Goal: Information Seeking & Learning: Learn about a topic

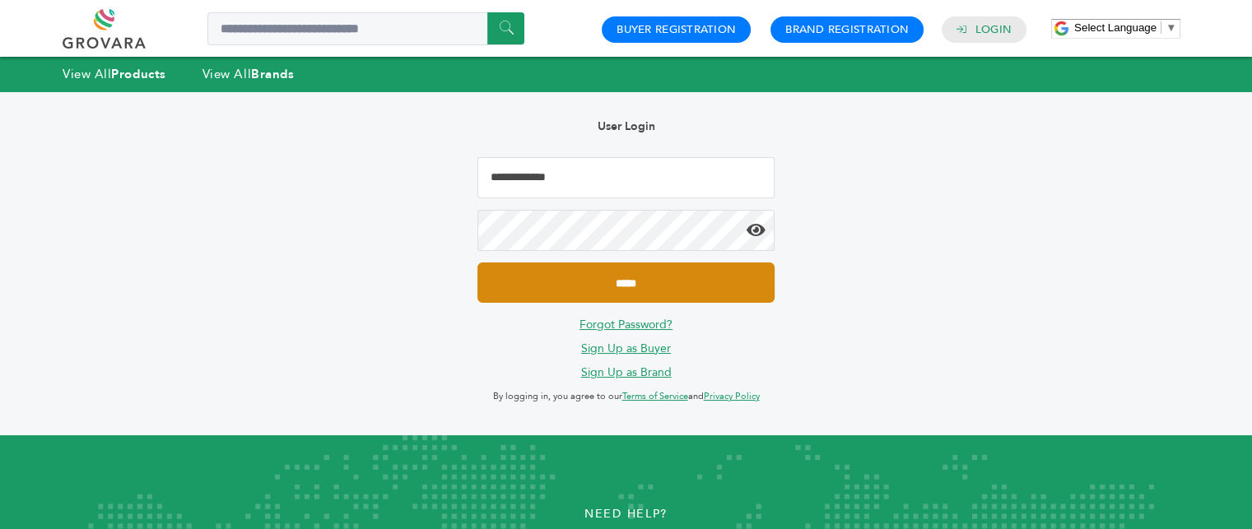
type input "**********"
click at [606, 278] on input "*****" at bounding box center [626, 283] width 296 height 40
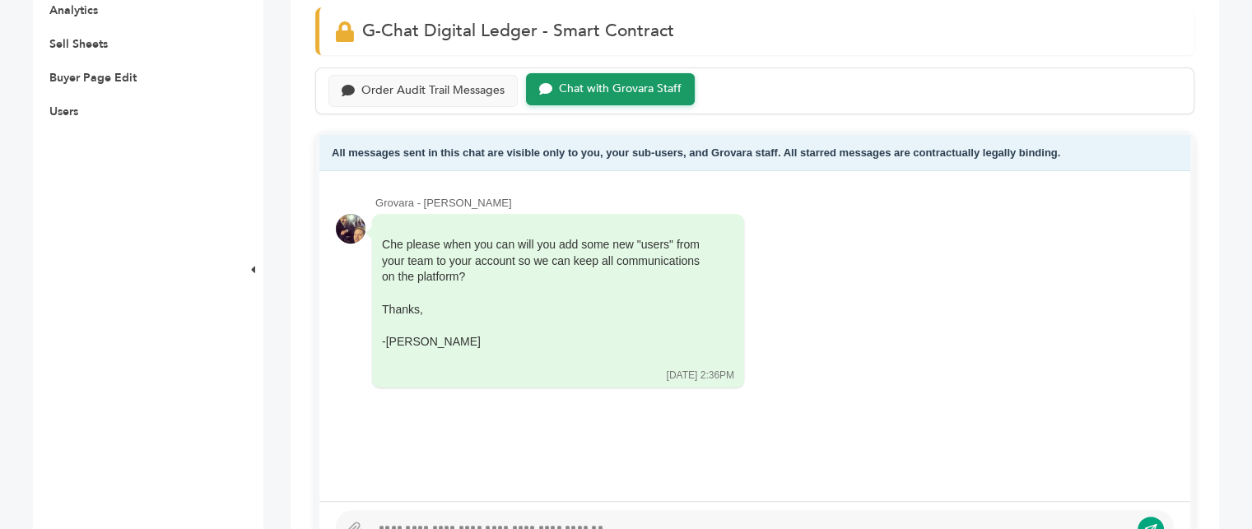
scroll to position [741, 0]
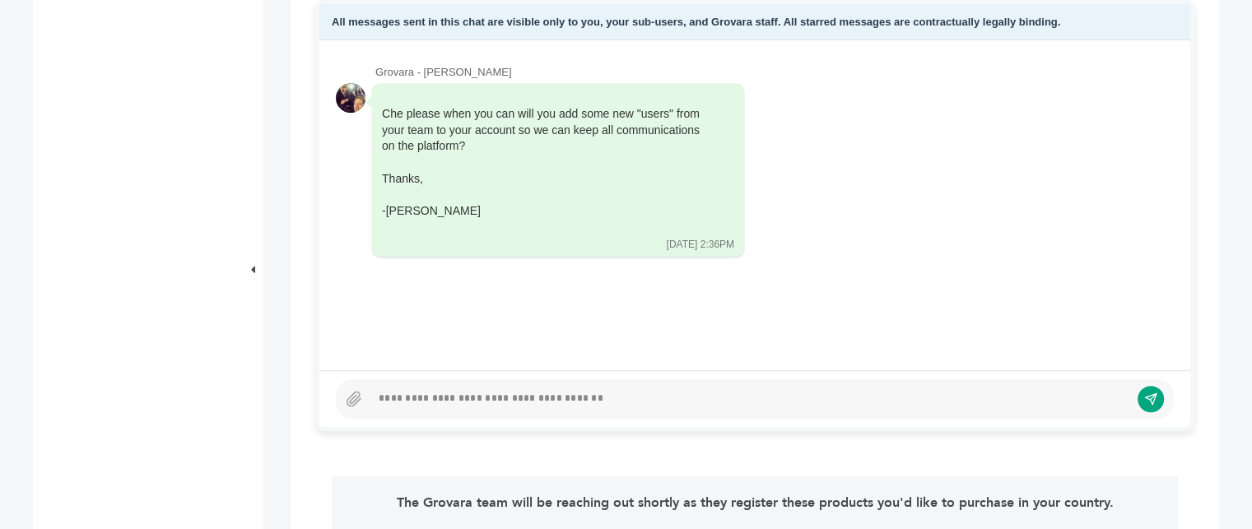
click at [495, 400] on div at bounding box center [750, 399] width 759 height 20
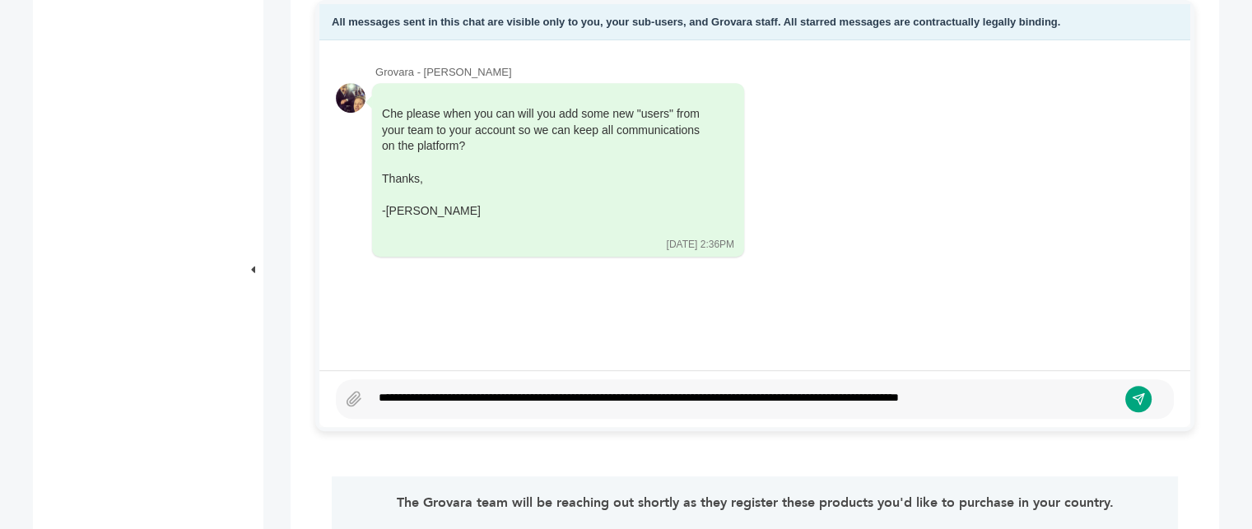
click at [1033, 392] on div "**********" at bounding box center [744, 399] width 747 height 20
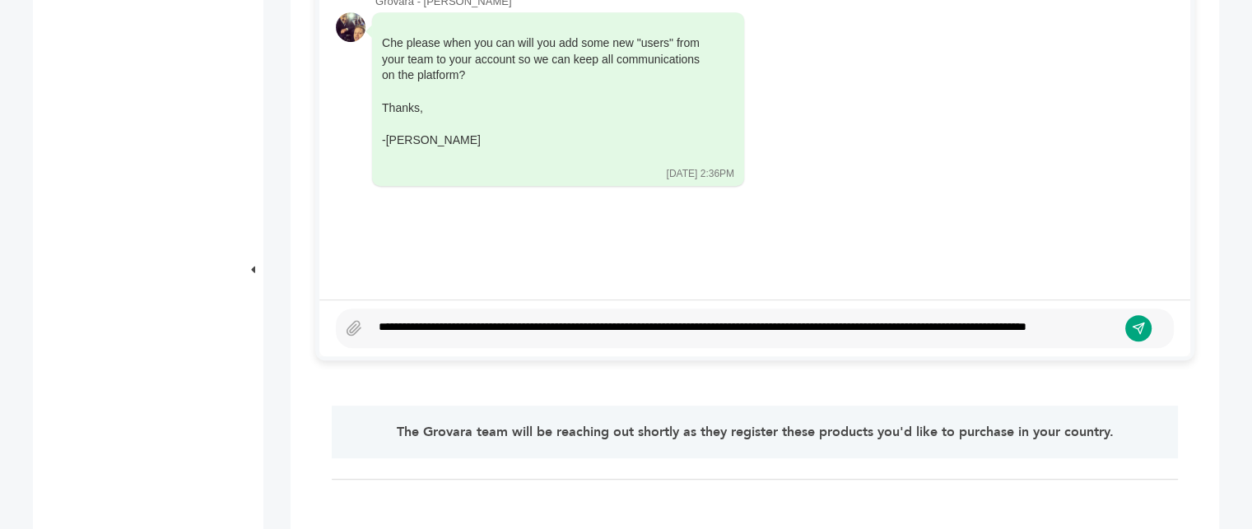
drag, startPoint x: 1008, startPoint y: 310, endPoint x: 1004, endPoint y: 361, distance: 51.2
click at [1009, 319] on div "**********" at bounding box center [744, 329] width 747 height 20
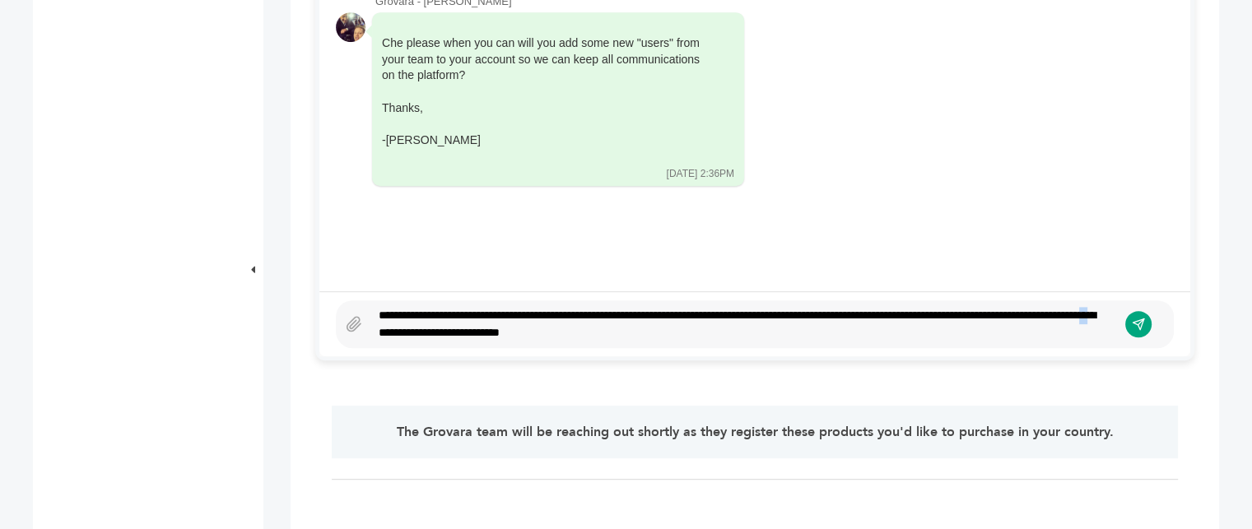
click at [496, 332] on div "**********" at bounding box center [744, 324] width 747 height 35
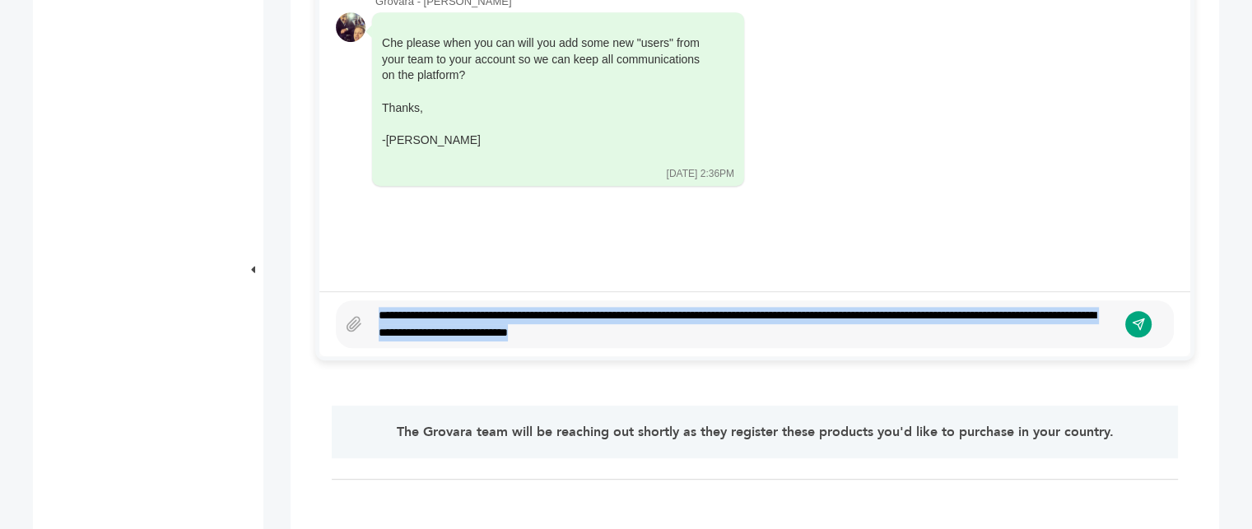
drag, startPoint x: 669, startPoint y: 326, endPoint x: 163, endPoint y: 264, distance: 509.4
click at [163, 264] on div "EXW "EXW (Ex-Works)" The seller delivers when it places the goods at the dispos…" at bounding box center [626, 290] width 1187 height 2020
drag, startPoint x: 422, startPoint y: 326, endPoint x: 208, endPoint y: 314, distance: 215.3
click at [203, 319] on div "EXW "EXW (Ex-Works)" The seller delivers when it places the goods at the dispos…" at bounding box center [626, 290] width 1187 height 2020
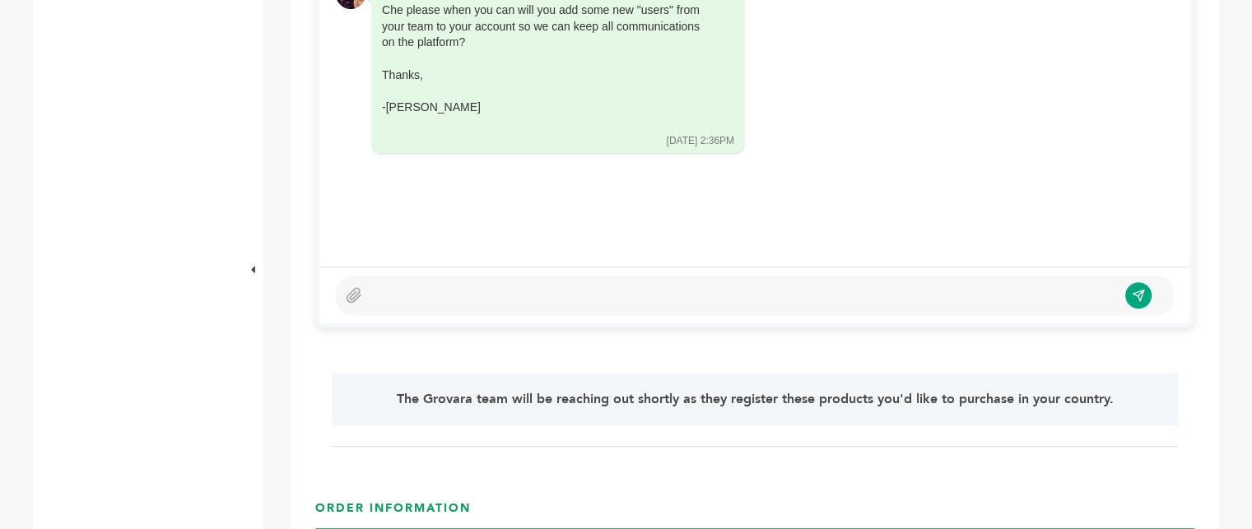
scroll to position [1070, 0]
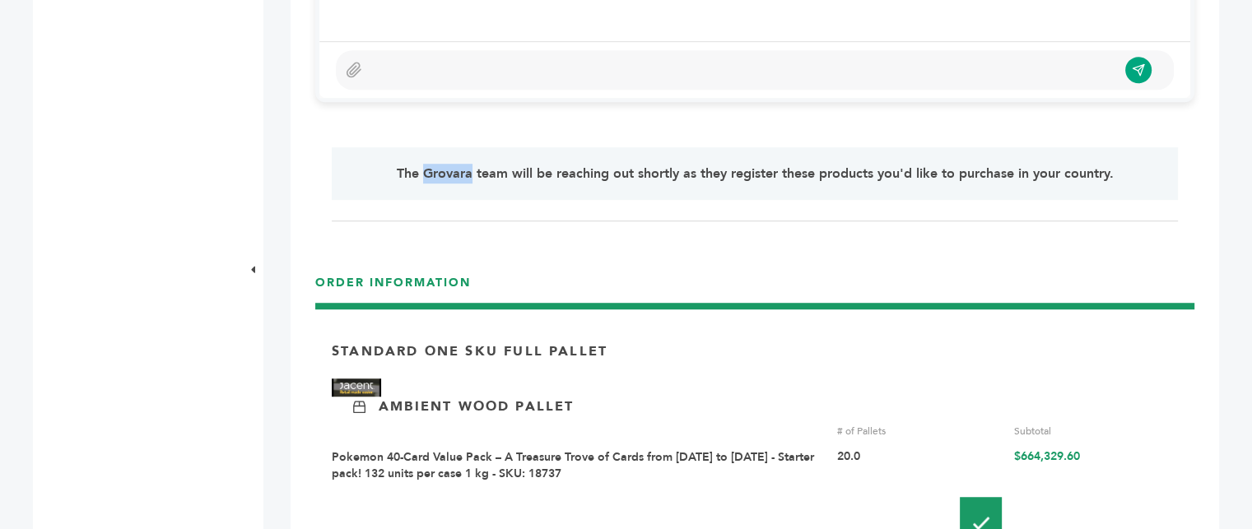
drag, startPoint x: 416, startPoint y: 174, endPoint x: 464, endPoint y: 171, distance: 48.6
click at [464, 171] on p "The Grovara team will be reaching out shortly as they register these products y…" at bounding box center [755, 174] width 779 height 20
copy p "Grovara"
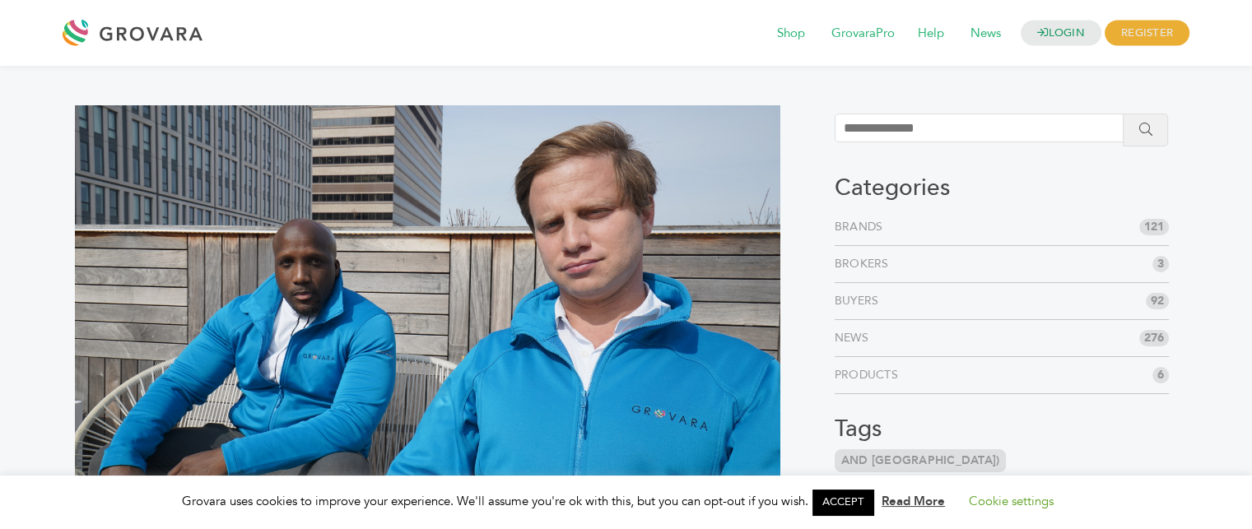
click at [353, 26] on div "LOGIN REGISTER I'm a Buyer I'm a Brand Shop GrovaraPro Help News" at bounding box center [700, 33] width 979 height 40
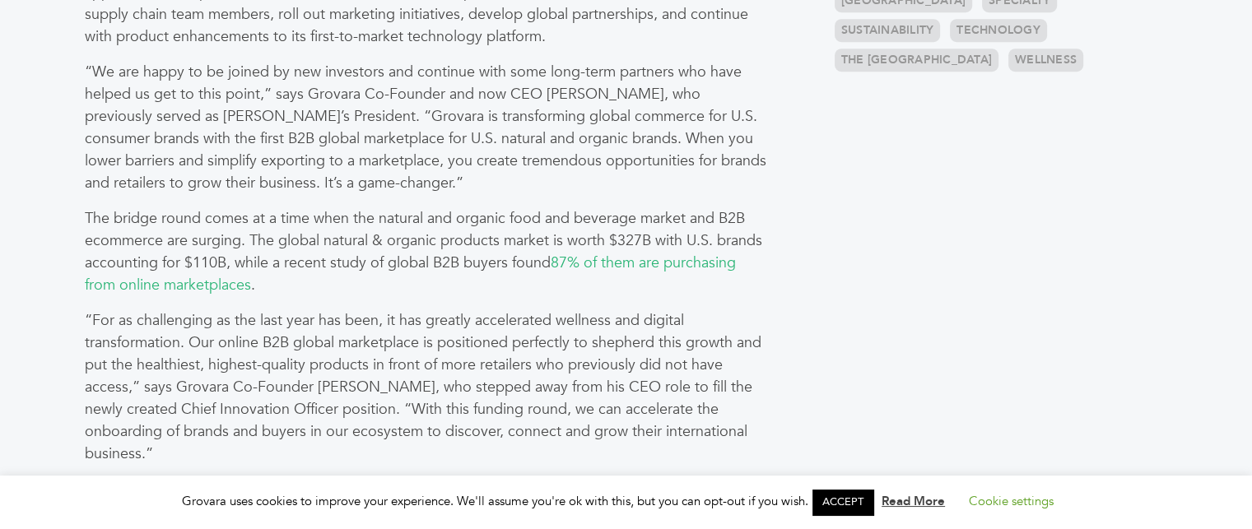
scroll to position [823, 0]
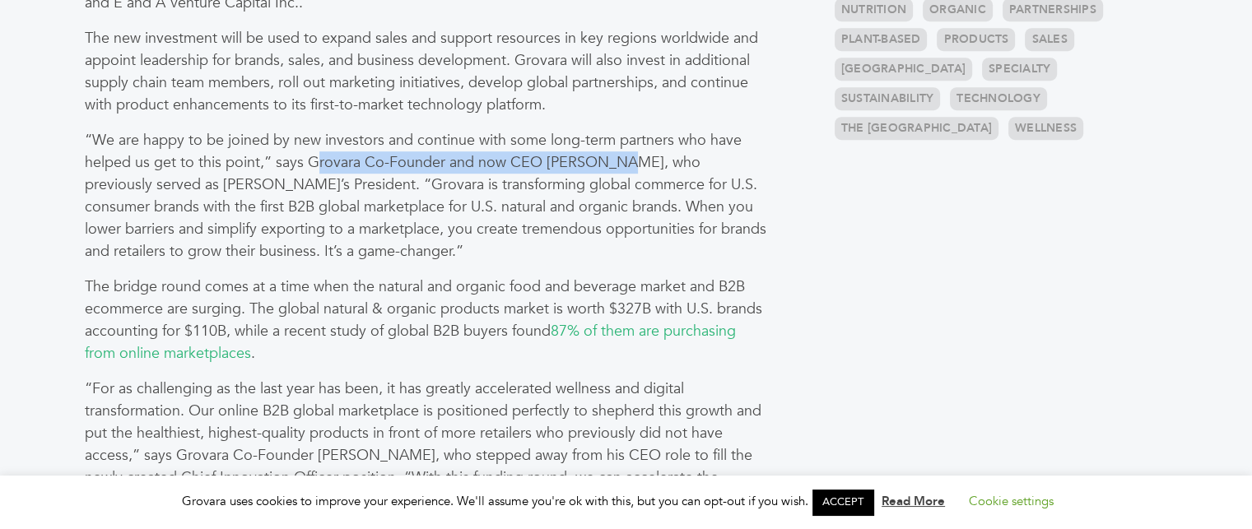
drag, startPoint x: 315, startPoint y: 154, endPoint x: 628, endPoint y: 157, distance: 313.8
click at [623, 156] on p "“We are happy to be joined by new investors and continue with some long-term pa…" at bounding box center [428, 195] width 686 height 133
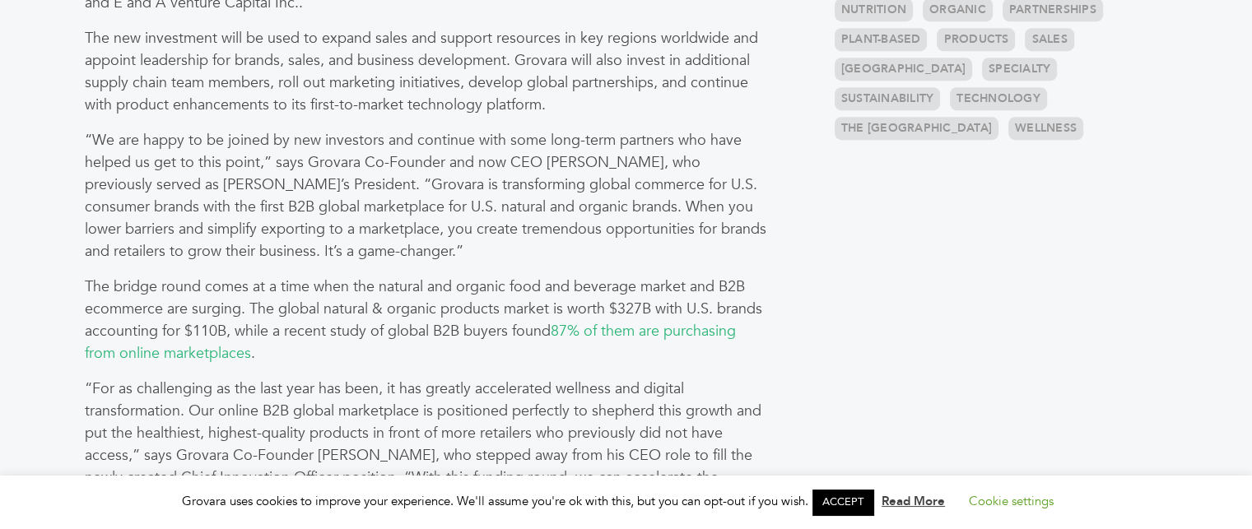
click at [290, 208] on p "“We are happy to be joined by new investors and continue with some long-term pa…" at bounding box center [428, 195] width 686 height 133
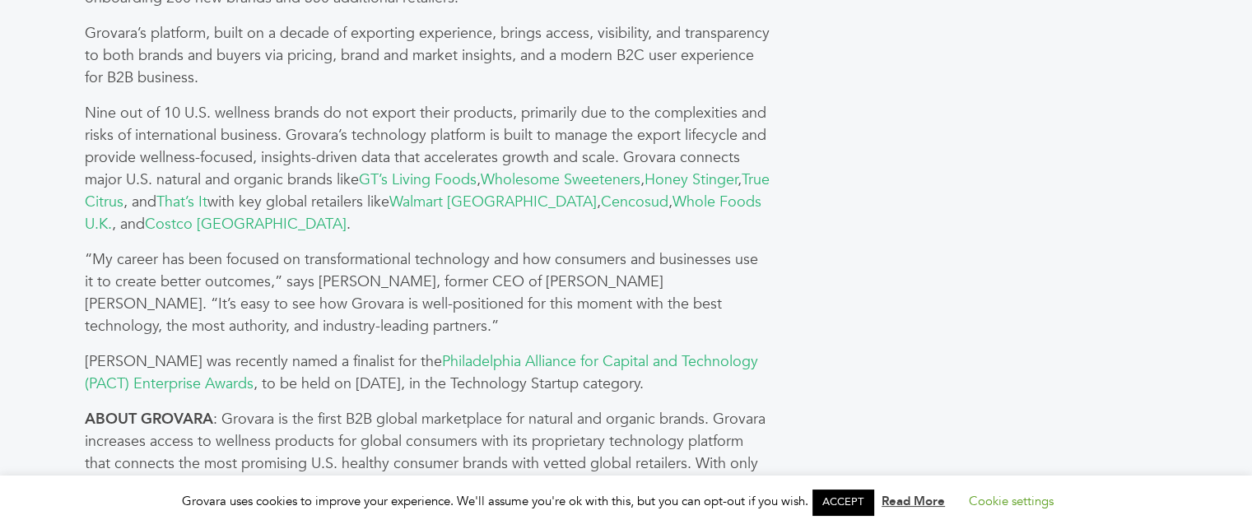
scroll to position [1647, 0]
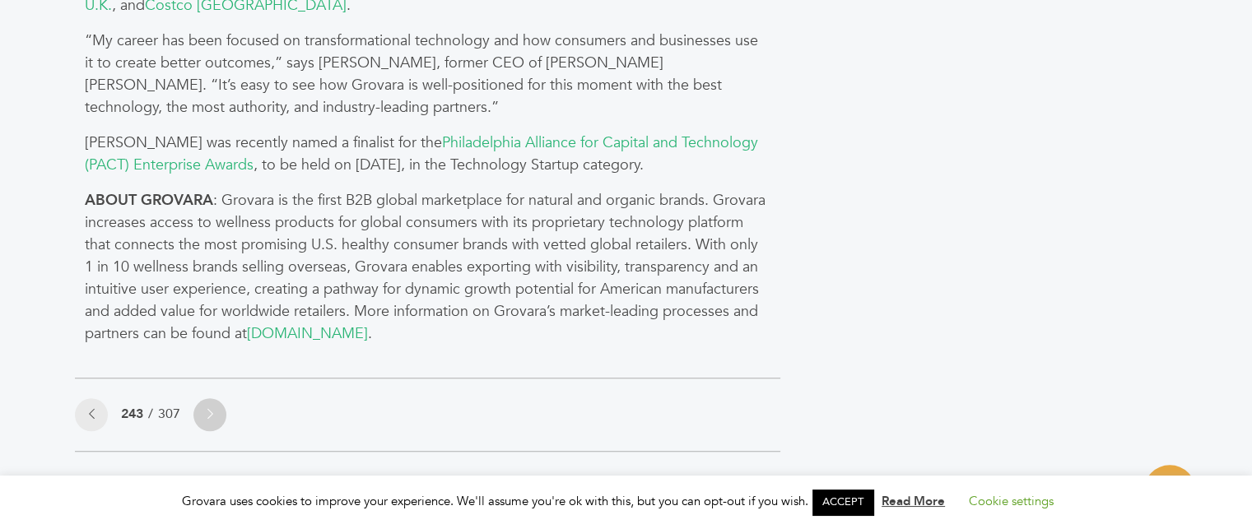
click at [209, 413] on icon at bounding box center [211, 414] width 6 height 12
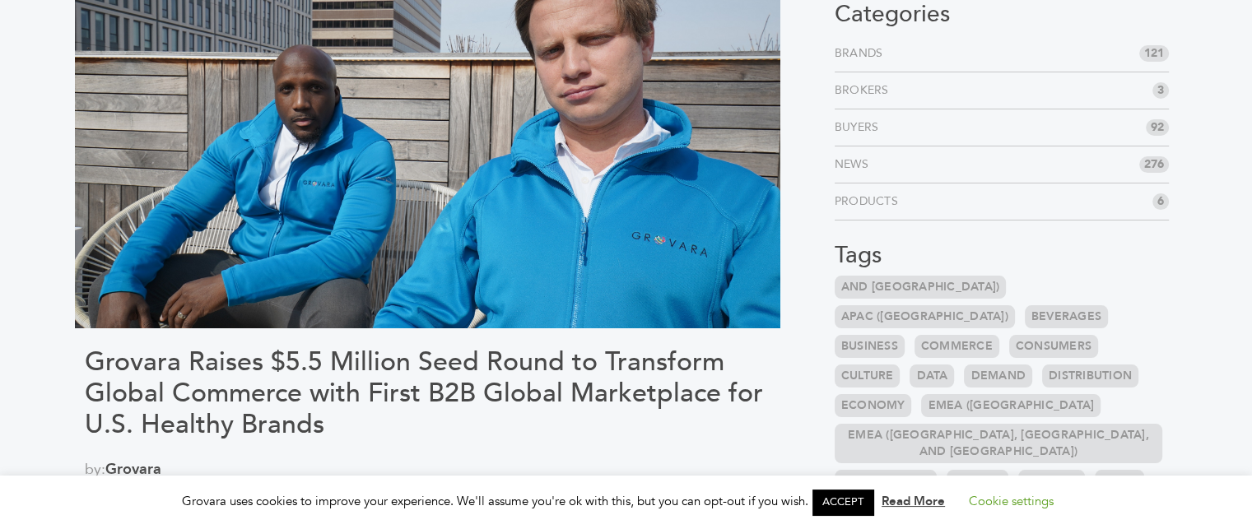
scroll to position [165, 0]
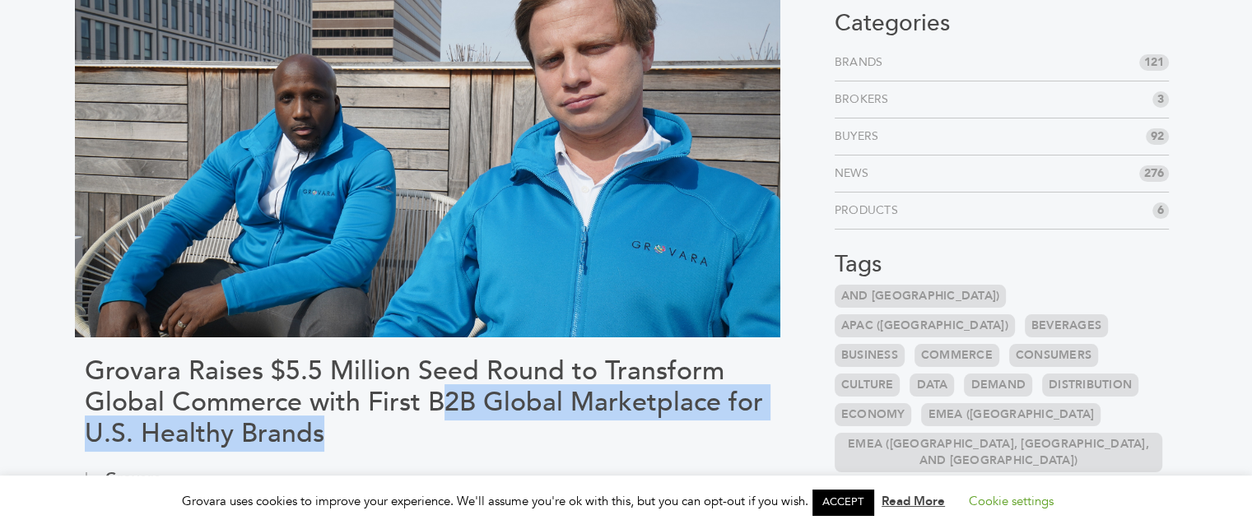
drag, startPoint x: 435, startPoint y: 394, endPoint x: 387, endPoint y: 419, distance: 53.8
click at [339, 427] on h1 "Grovara Raises $5.5 Million Seed Round to Transform Global Commerce with First …" at bounding box center [428, 403] width 686 height 95
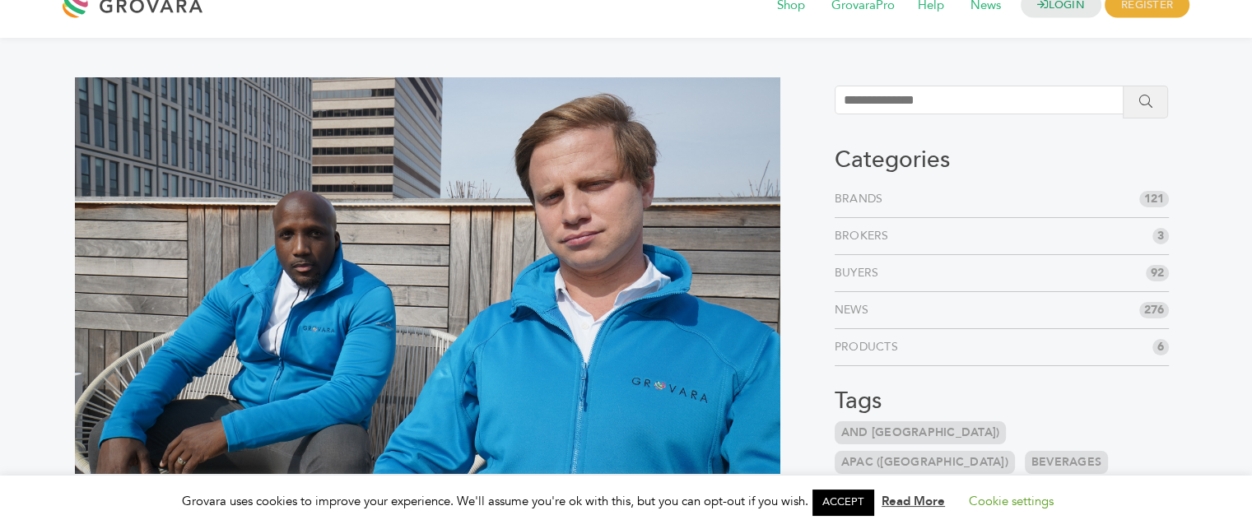
scroll to position [0, 0]
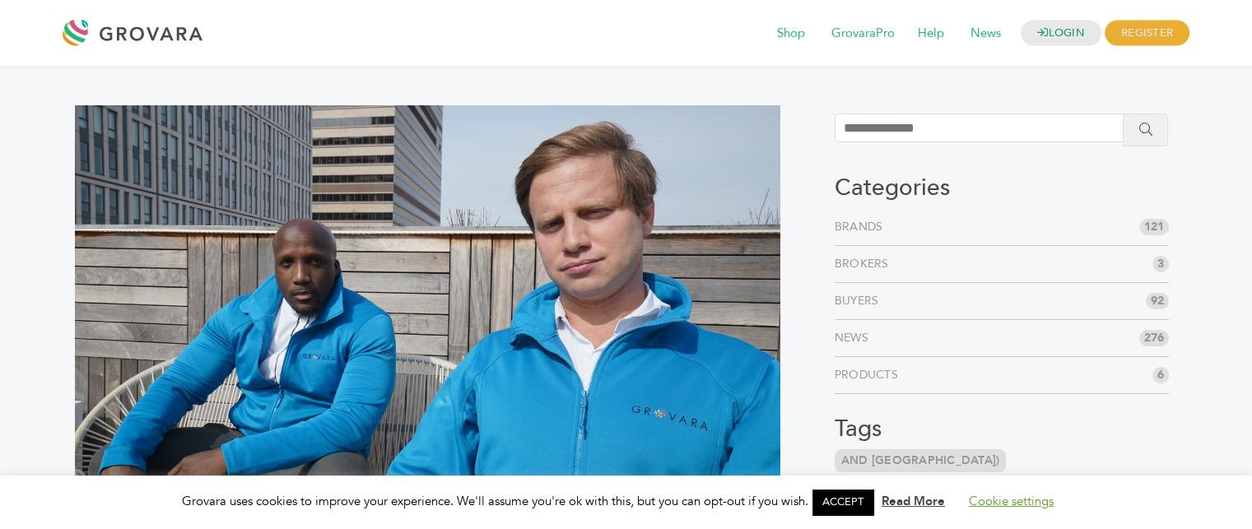
click at [1019, 497] on link "Cookie settings" at bounding box center [1011, 501] width 85 height 16
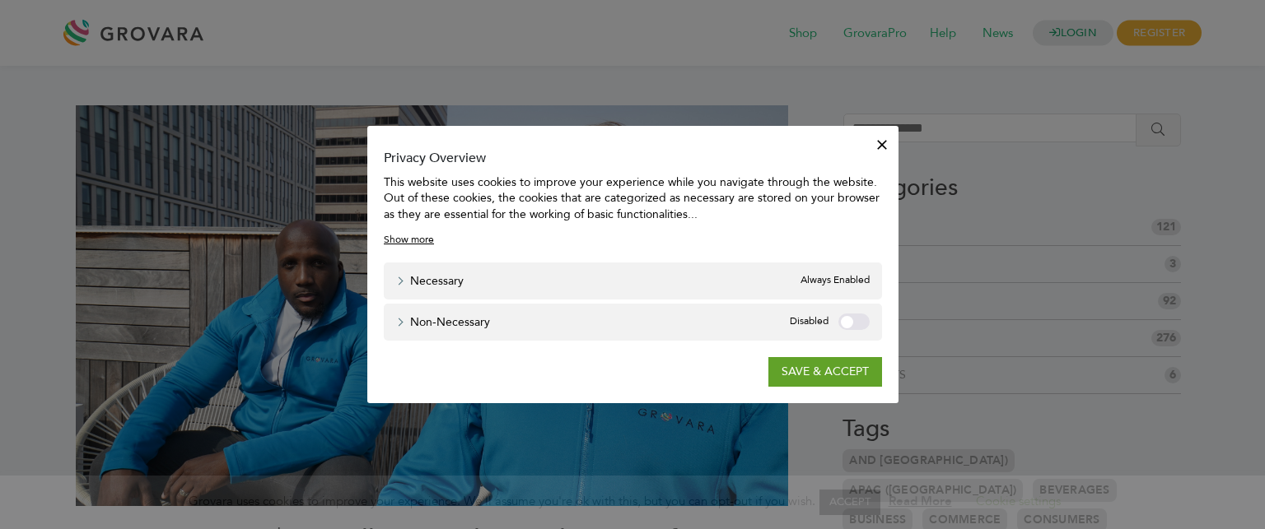
click at [853, 319] on label "Non-necessary" at bounding box center [853, 322] width 31 height 16
click at [822, 365] on link "SAVE & ACCEPT" at bounding box center [825, 372] width 114 height 30
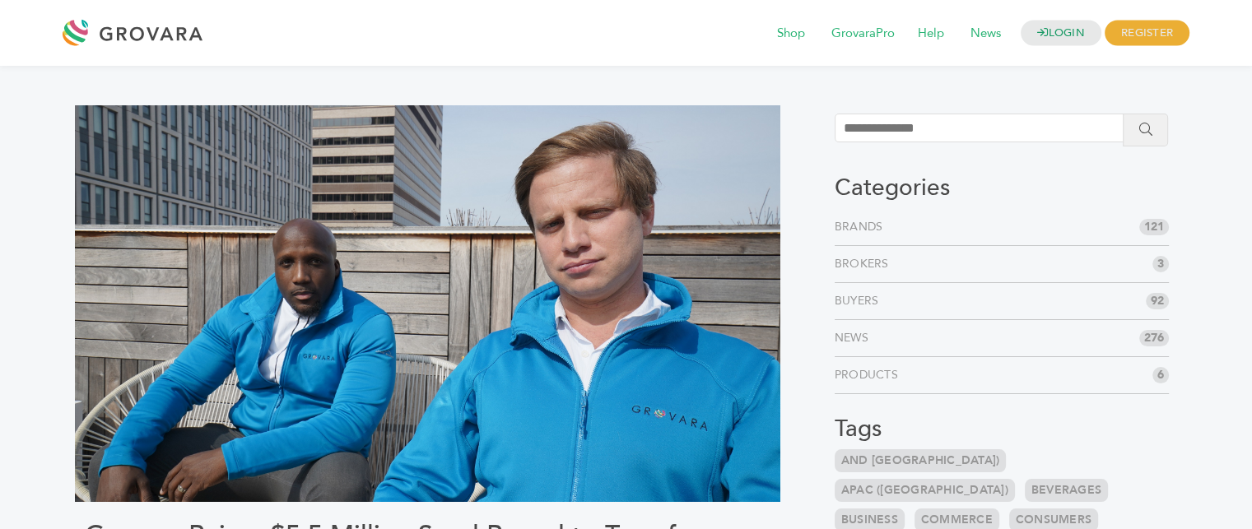
click at [1162, 300] on span "92" at bounding box center [1157, 301] width 23 height 16
click at [863, 296] on link "Buyers" at bounding box center [860, 301] width 51 height 16
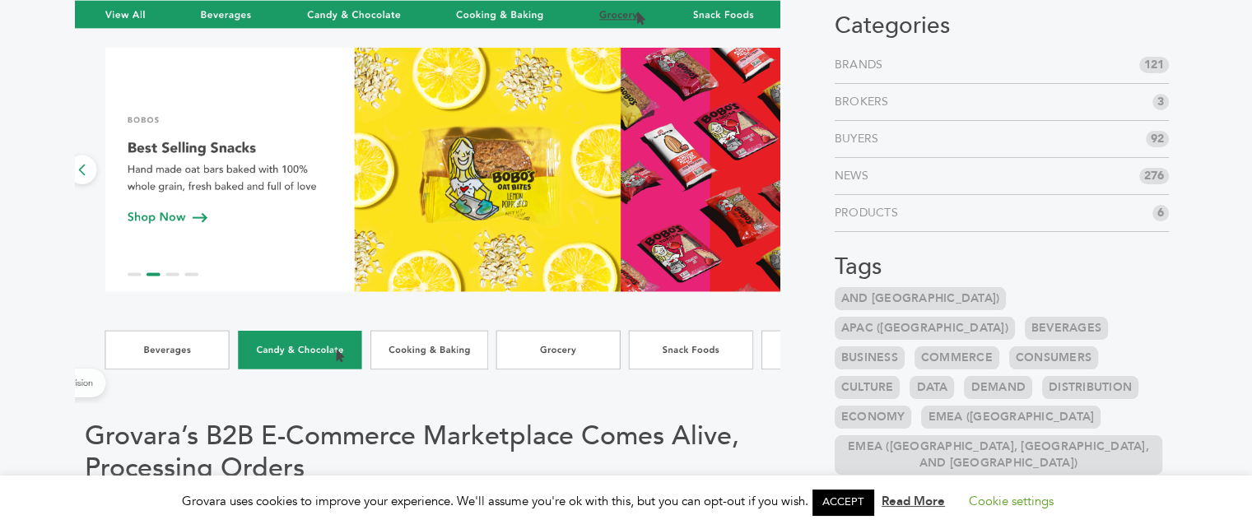
scroll to position [165, 0]
